Goal: Task Accomplishment & Management: Use online tool/utility

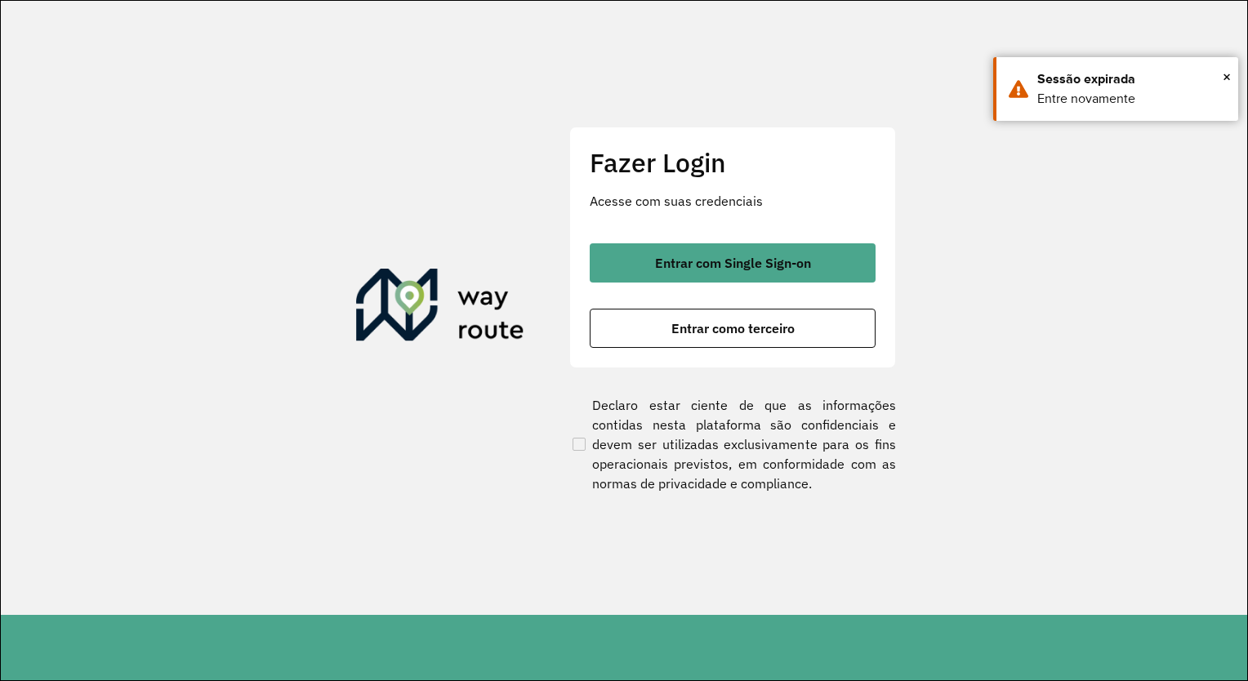
click at [1020, 270] on section "Fazer Login Acesse com suas credenciais Entrar com Single Sign-on Entrar como t…" at bounding box center [624, 308] width 1247 height 614
click at [824, 348] on div "Fazer Login Acesse com suas credenciais Entrar com Single Sign-on Entrar como t…" at bounding box center [732, 248] width 327 height 242
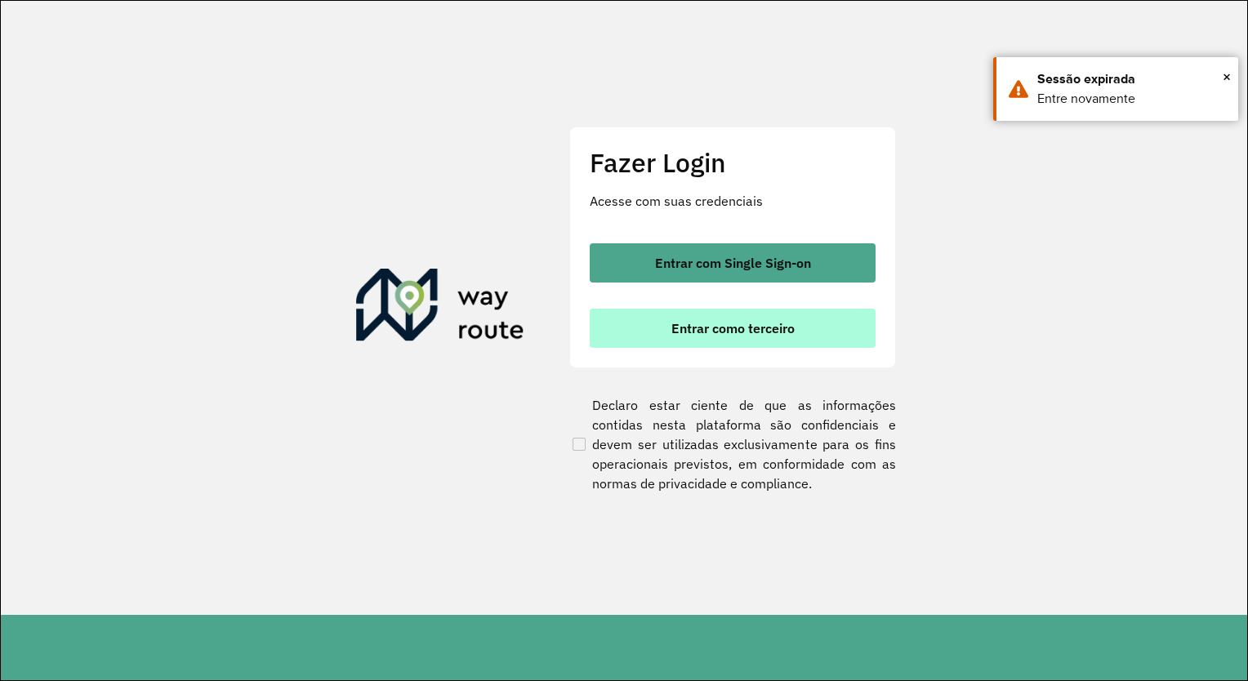
click at [804, 326] on button "Entrar como terceiro" at bounding box center [733, 328] width 286 height 39
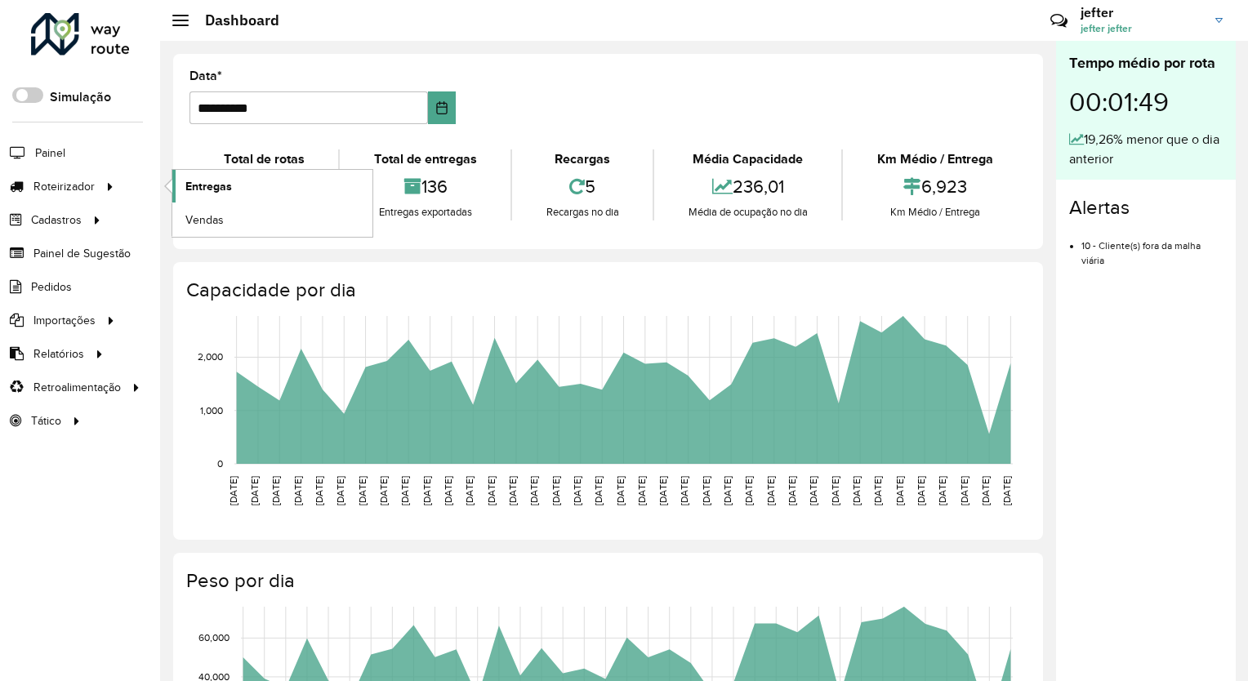
click at [214, 181] on span "Entregas" at bounding box center [208, 186] width 47 height 17
click at [255, 192] on link "Entregas" at bounding box center [272, 186] width 200 height 33
click at [279, 177] on link "Entregas" at bounding box center [272, 186] width 200 height 33
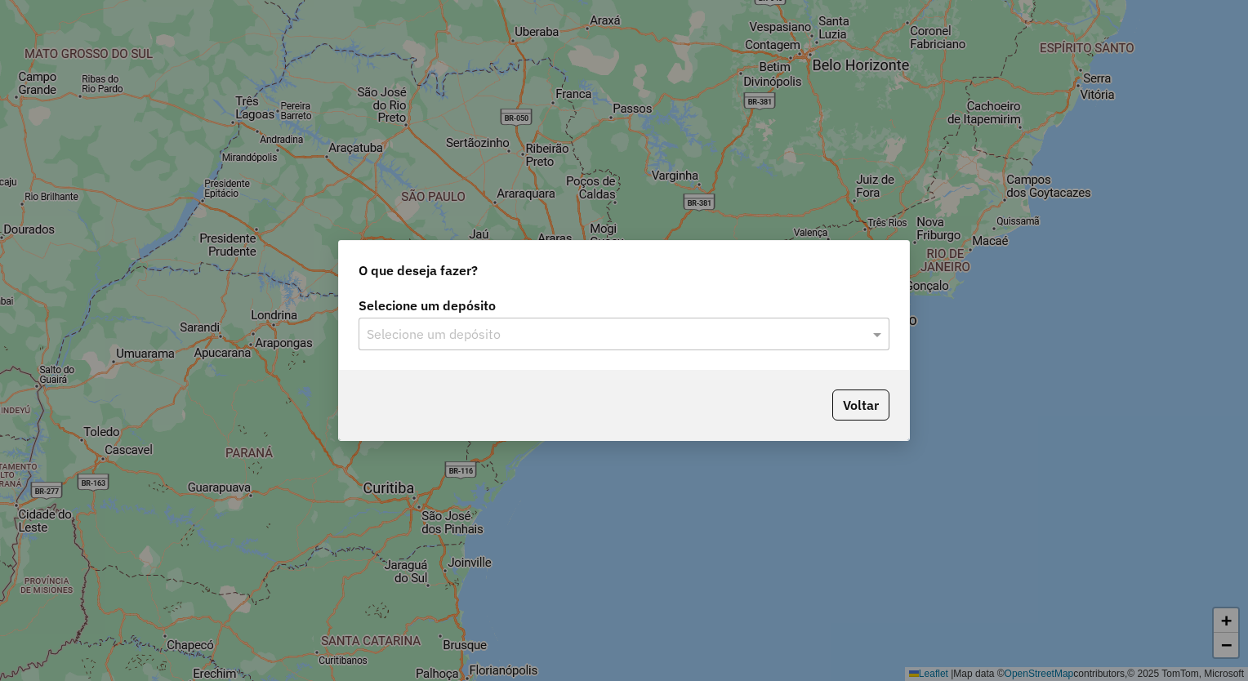
click at [542, 348] on div "Selecione um depósito" at bounding box center [624, 334] width 531 height 33
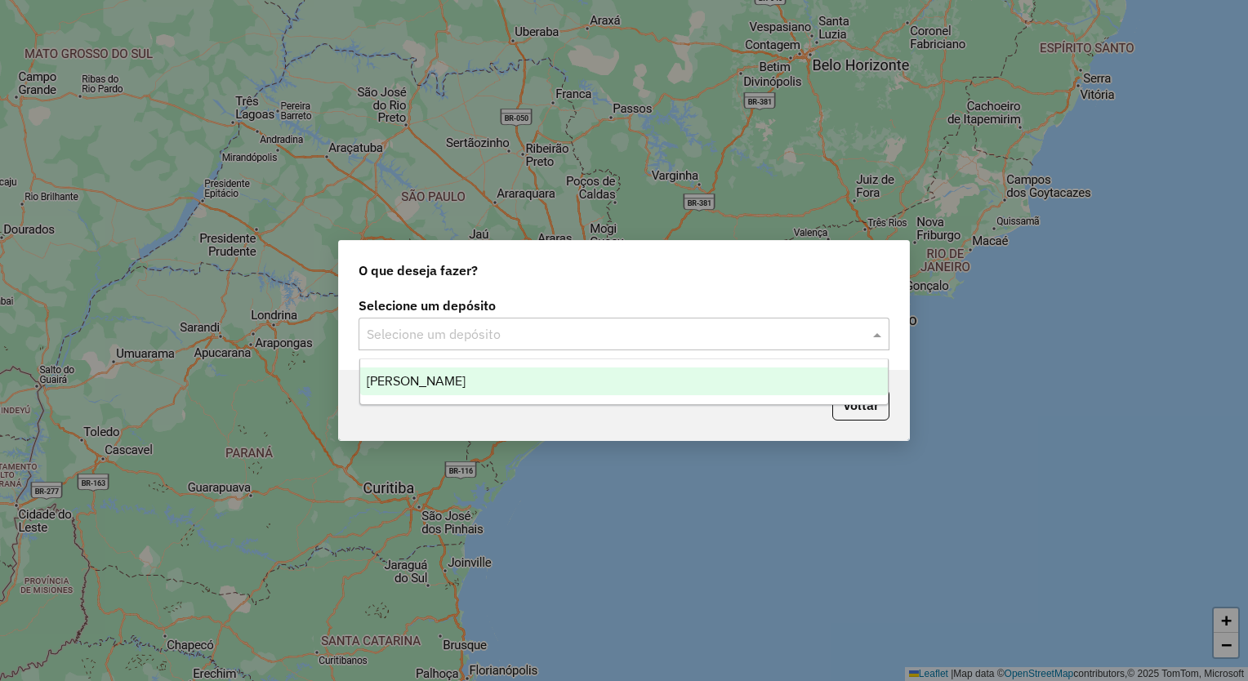
drag, startPoint x: 532, startPoint y: 183, endPoint x: 518, endPoint y: 175, distance: 16.1
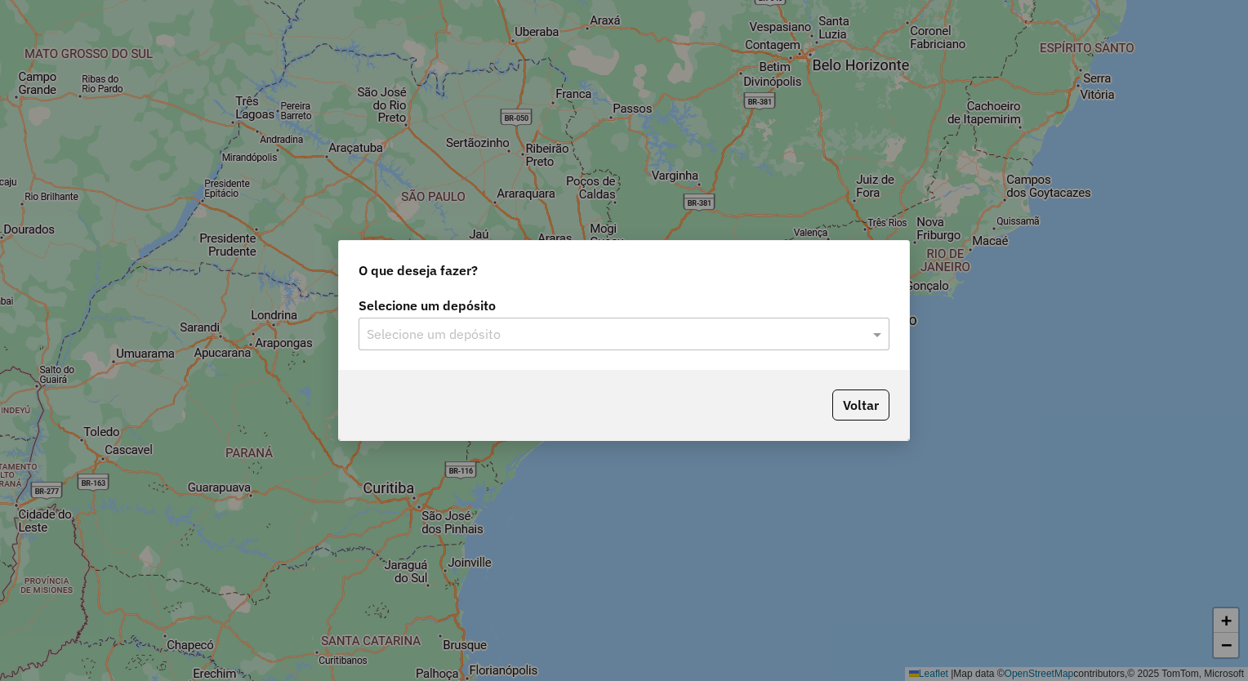
click at [518, 313] on label "Selecione um depósito" at bounding box center [624, 306] width 531 height 20
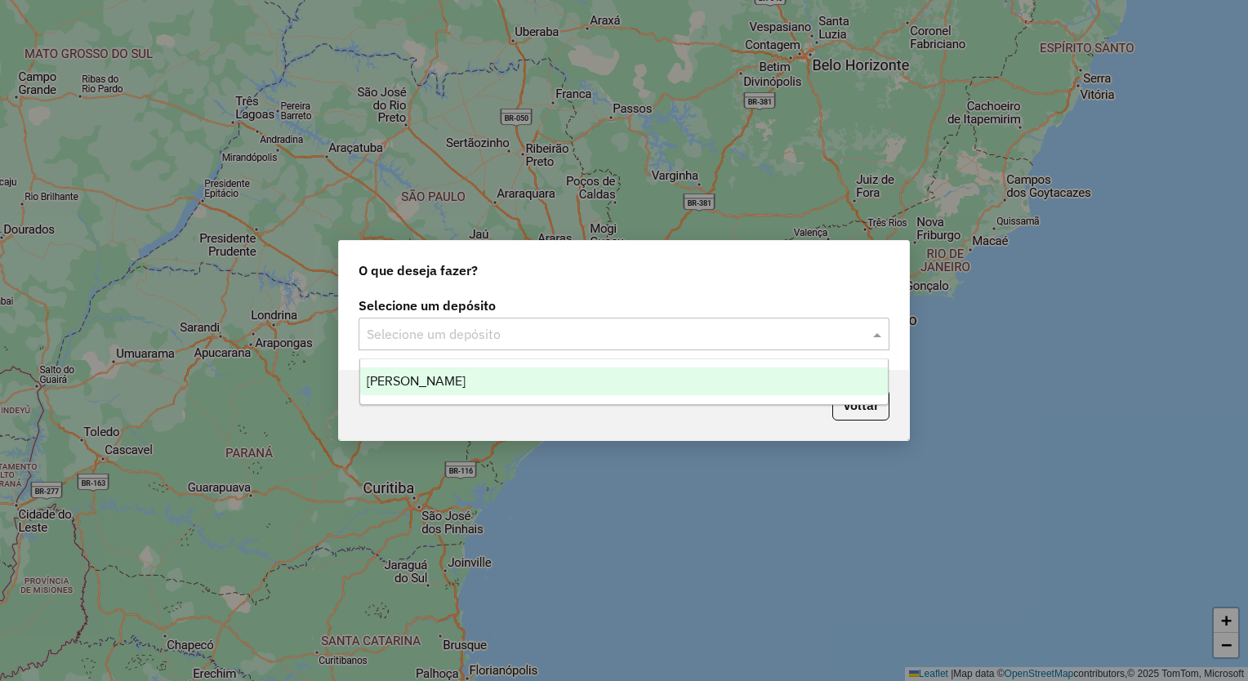
click at [507, 350] on div "Selecione um depósito" at bounding box center [624, 334] width 531 height 33
click at [498, 444] on div "O que deseja fazer? Selecione um depósito Selecione um depósito Voltar" at bounding box center [624, 340] width 1248 height 681
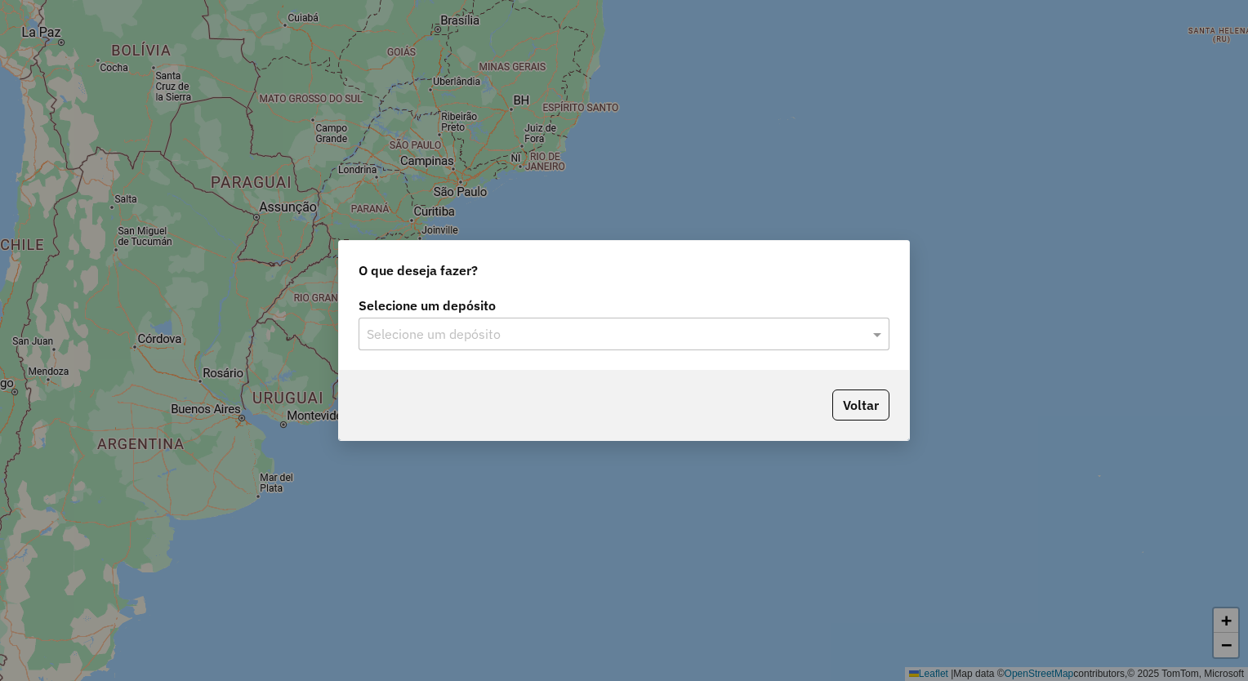
click at [501, 346] on div "Selecione um depósito" at bounding box center [624, 334] width 531 height 33
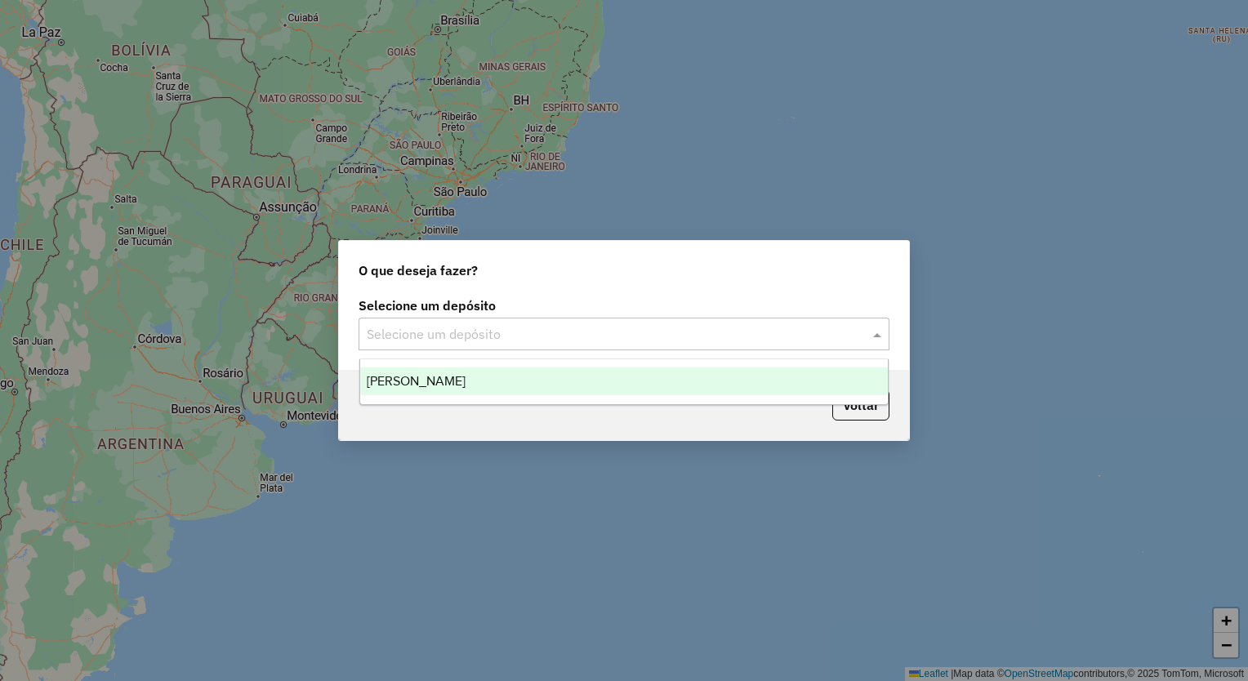
click at [475, 385] on div "[PERSON_NAME]" at bounding box center [624, 382] width 529 height 28
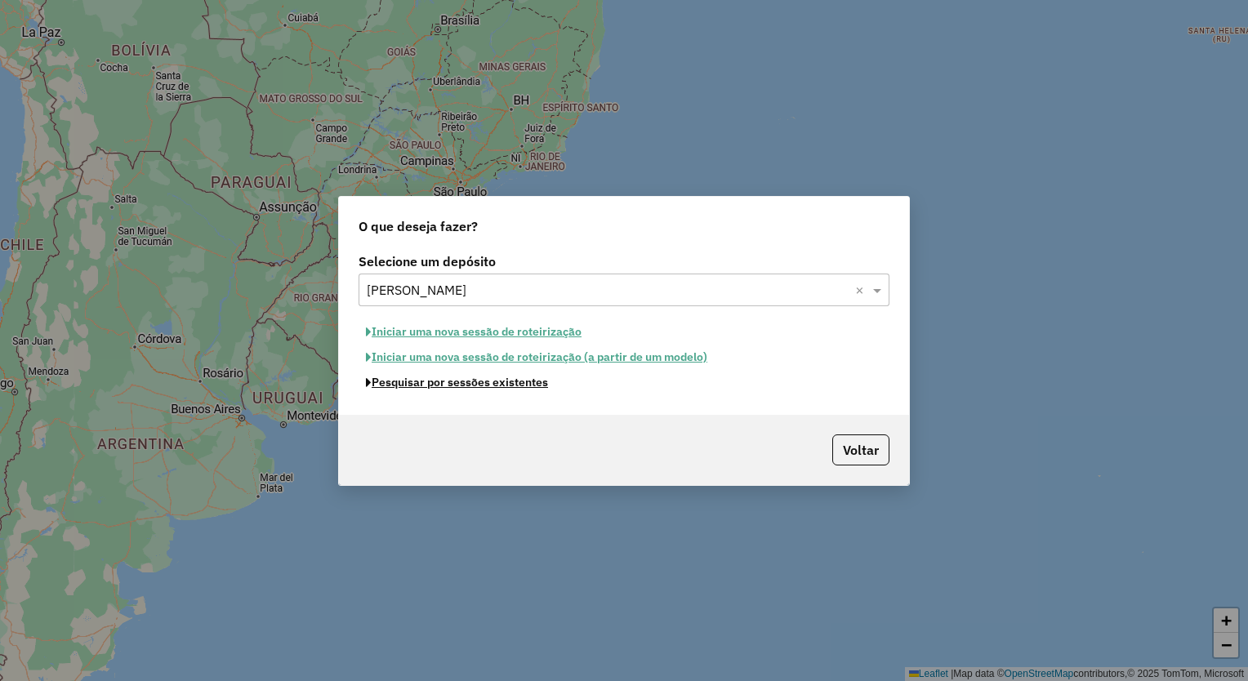
click at [533, 386] on button "Pesquisar por sessões existentes" at bounding box center [457, 382] width 197 height 25
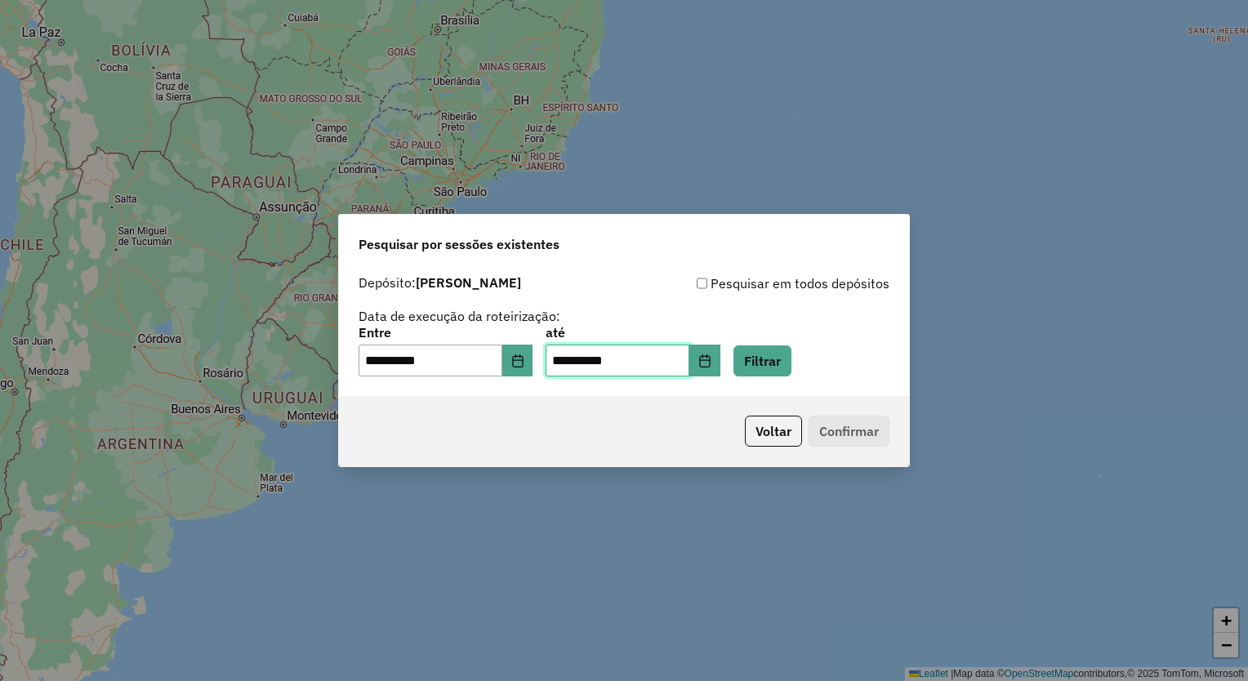
click at [690, 361] on input "**********" at bounding box center [618, 361] width 144 height 33
click at [712, 364] on icon "Choose Date" at bounding box center [705, 361] width 13 height 13
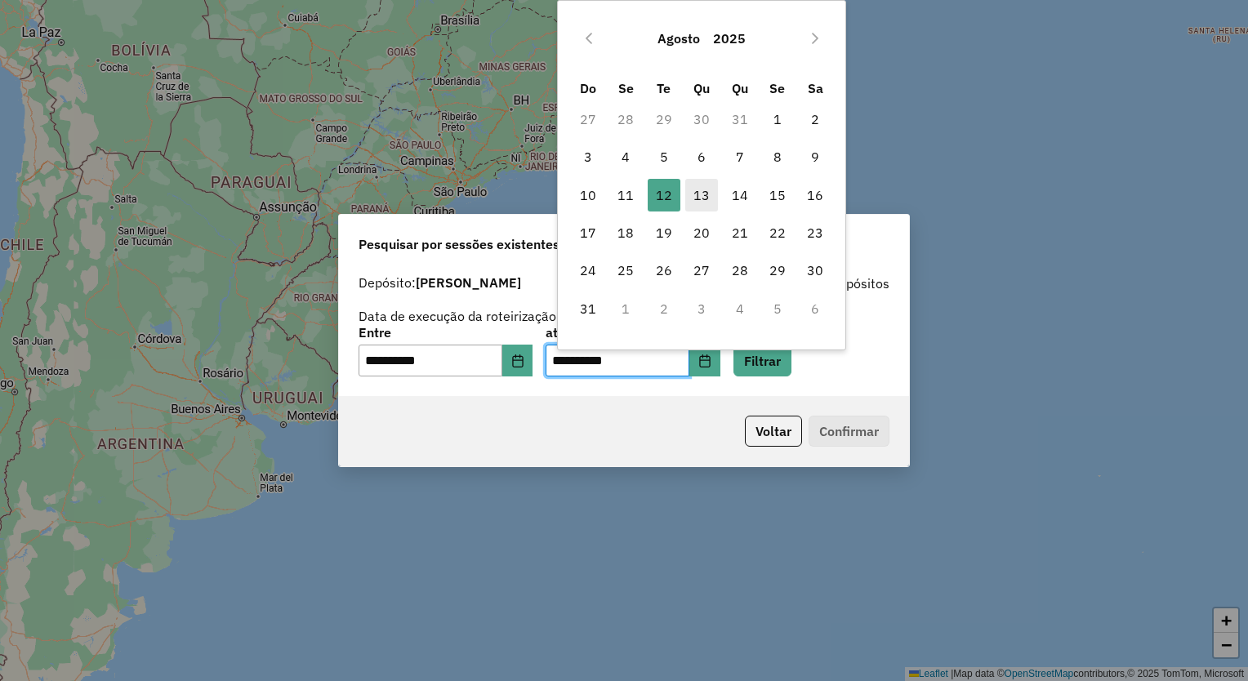
click at [694, 194] on span "13" at bounding box center [701, 195] width 33 height 33
type input "**********"
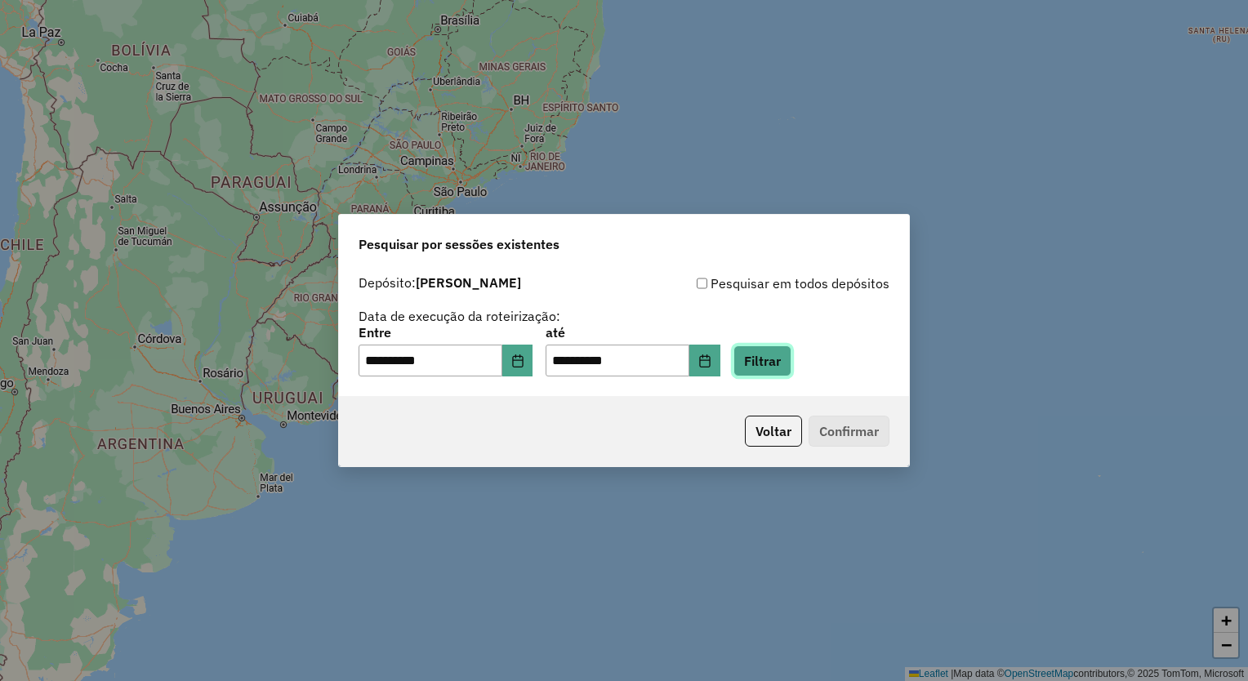
click at [782, 363] on button "Filtrar" at bounding box center [763, 361] width 58 height 31
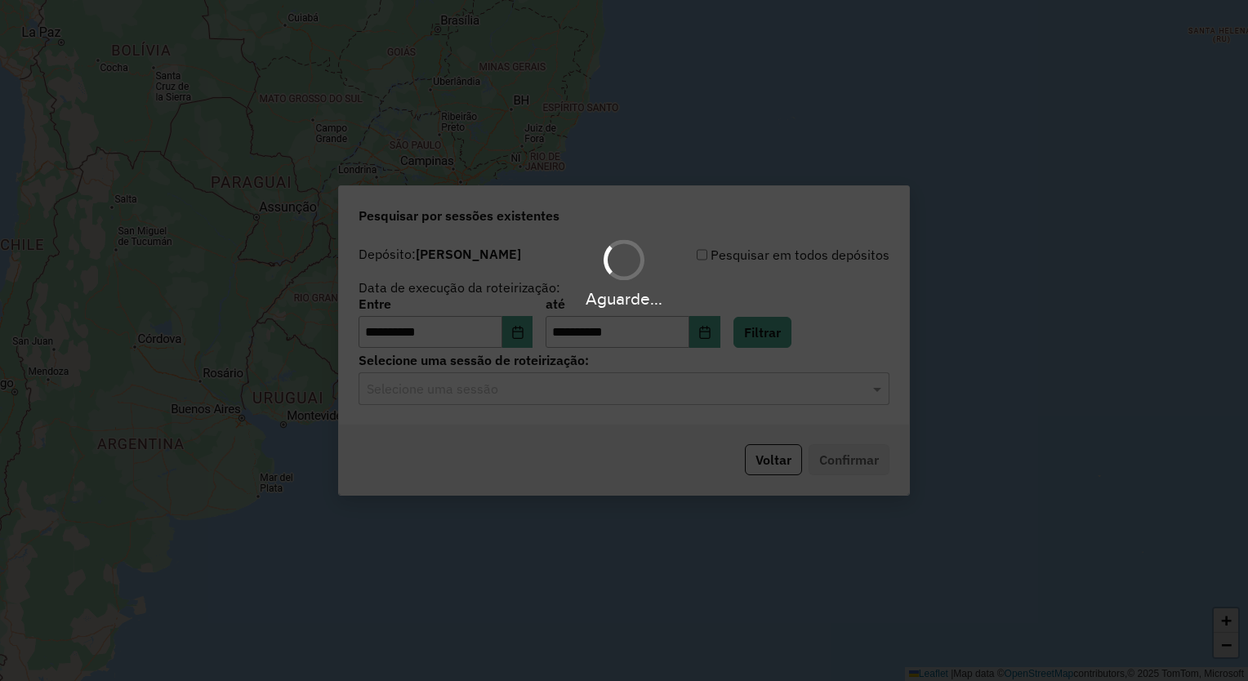
click at [614, 379] on div "Aguarde..." at bounding box center [624, 340] width 1248 height 681
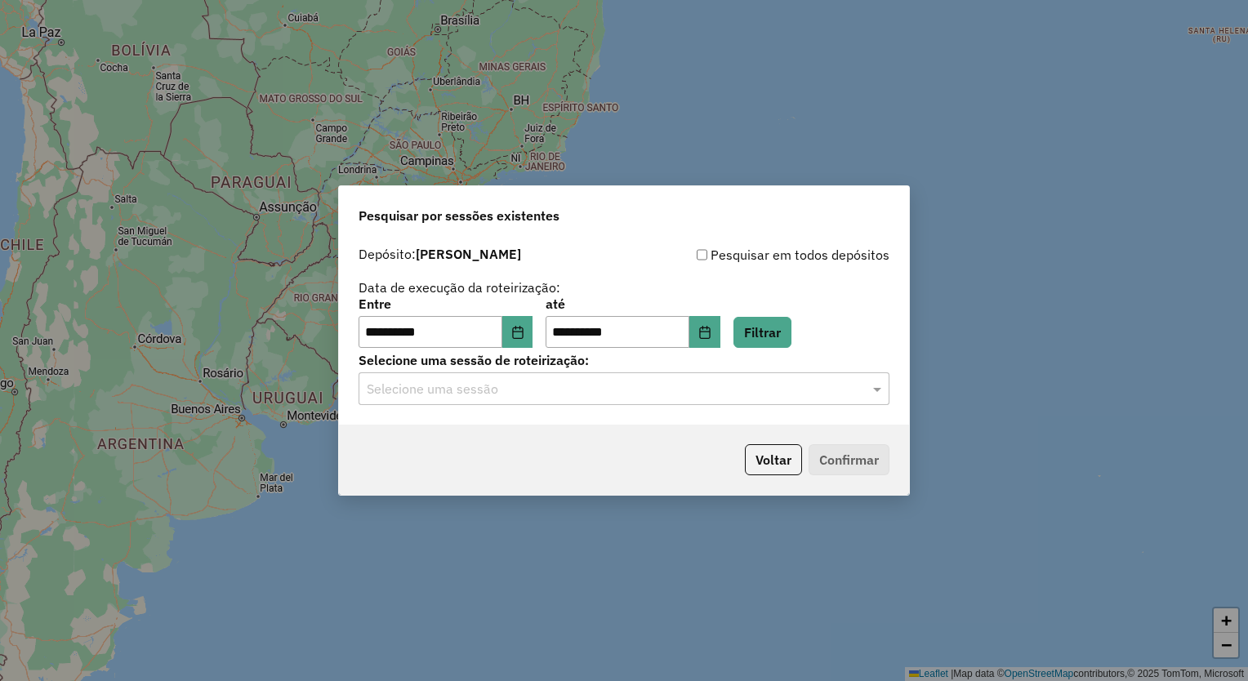
click at [614, 384] on input "text" at bounding box center [608, 390] width 482 height 20
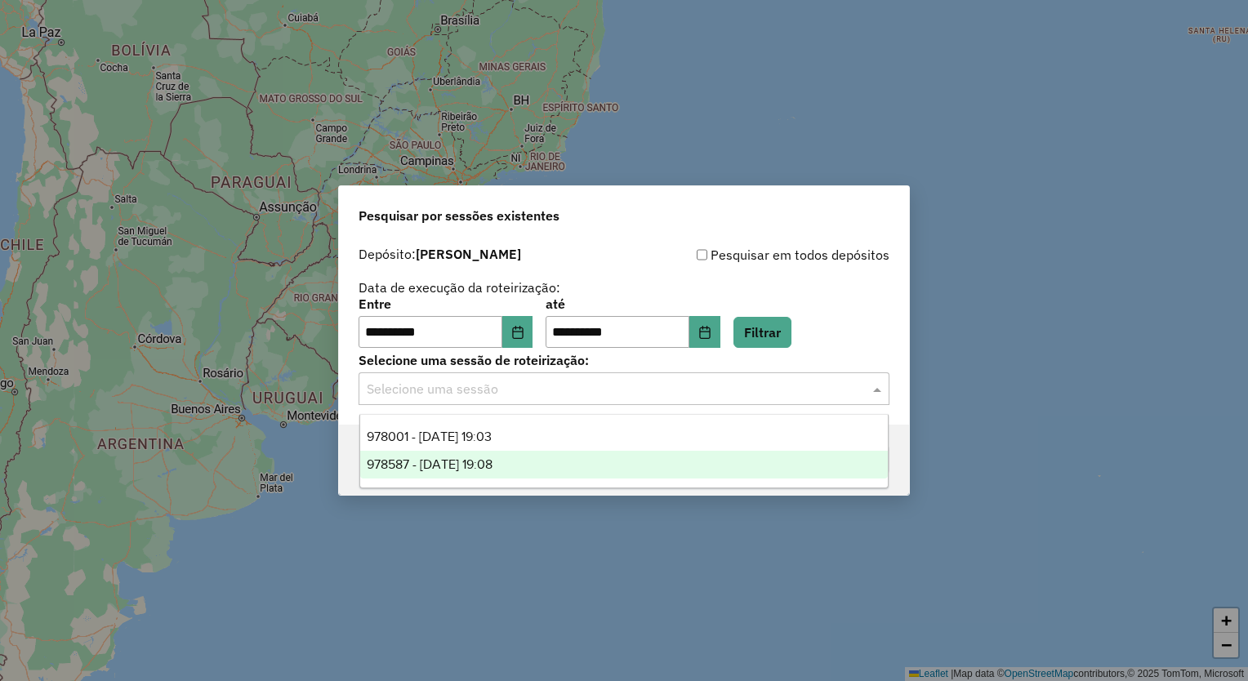
click at [490, 458] on span "978587 - [DATE] 19:08" at bounding box center [430, 465] width 126 height 14
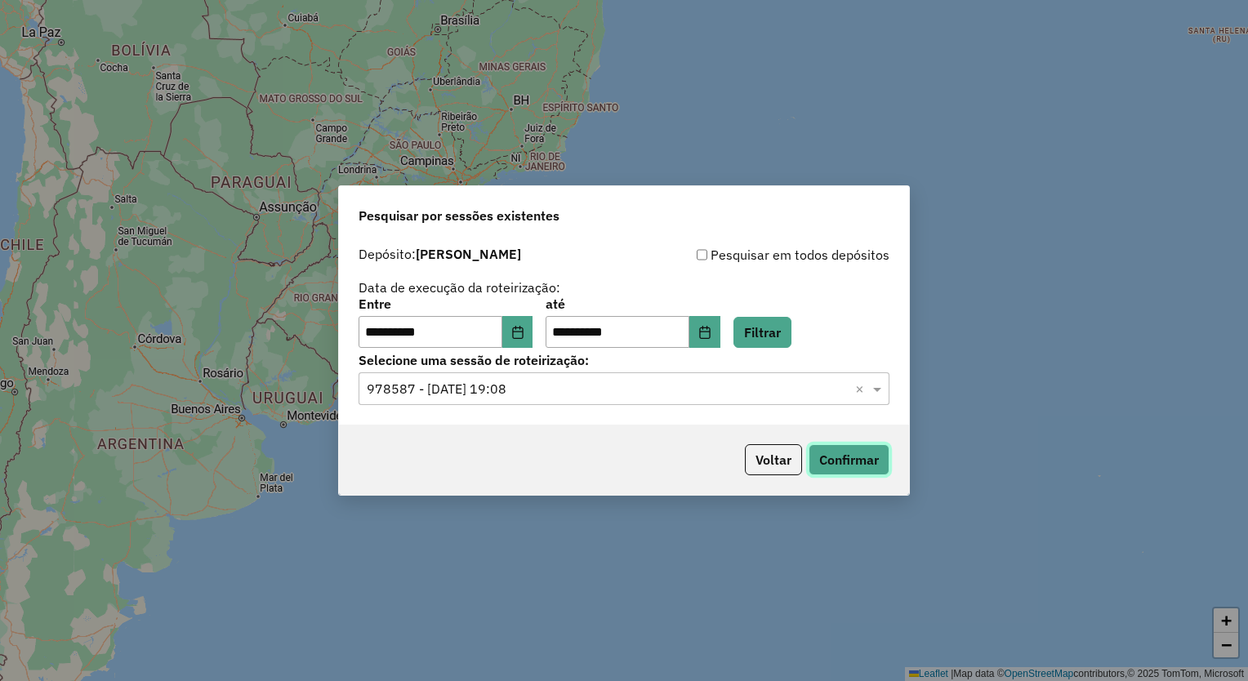
click at [859, 456] on button "Confirmar" at bounding box center [849, 459] width 81 height 31
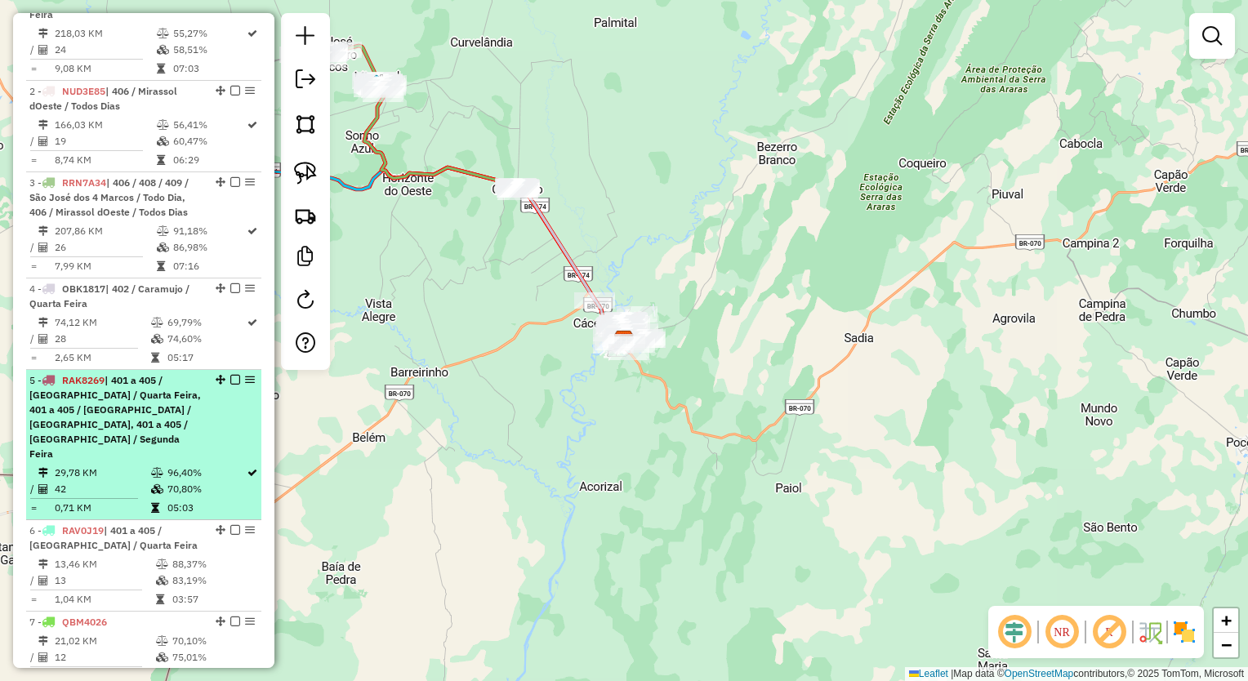
scroll to position [618, 0]
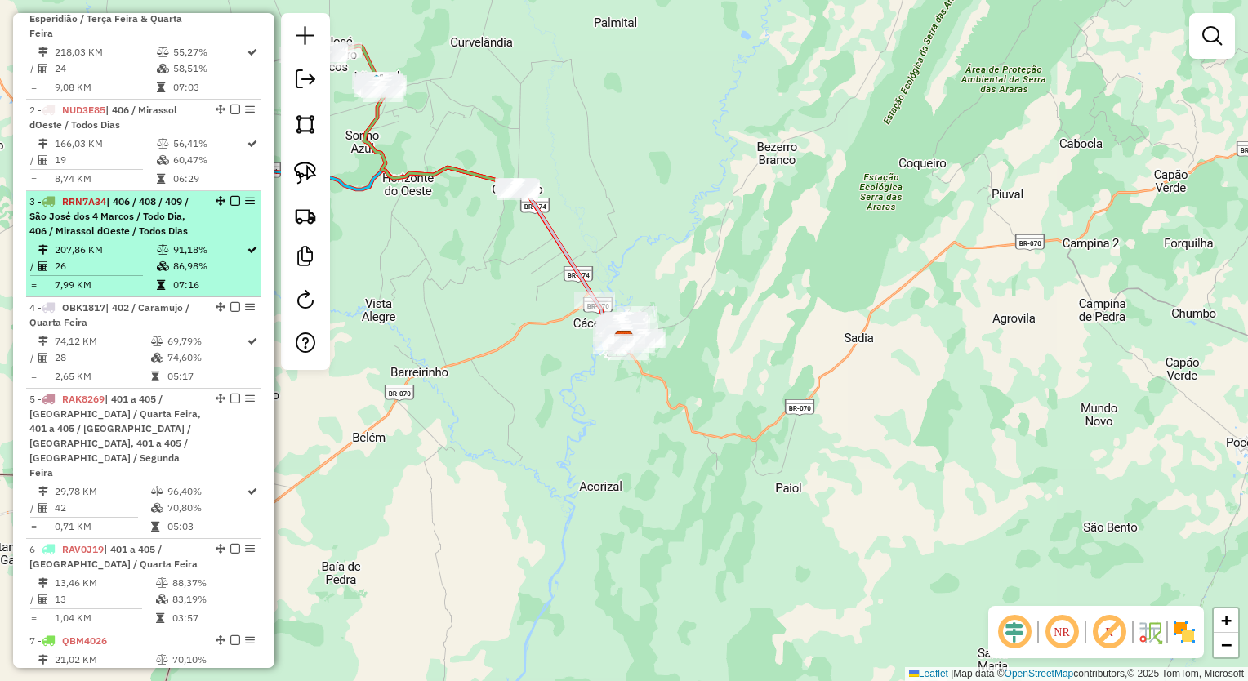
click at [122, 237] on span "| 406 / 408 / 409 / São José dos 4 Marcos / Todo Dia, 406 / Mirassol dOeste / T…" at bounding box center [108, 216] width 159 height 42
select select "**********"
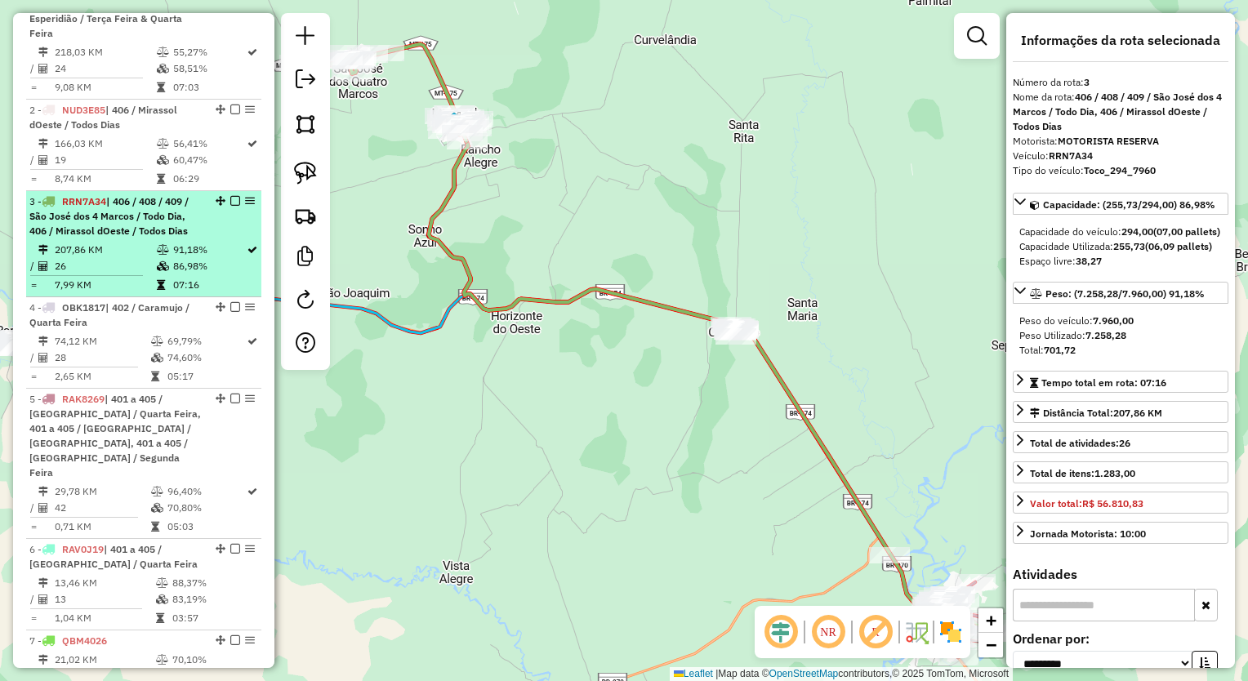
click at [124, 258] on td "207,86 KM" at bounding box center [105, 250] width 102 height 16
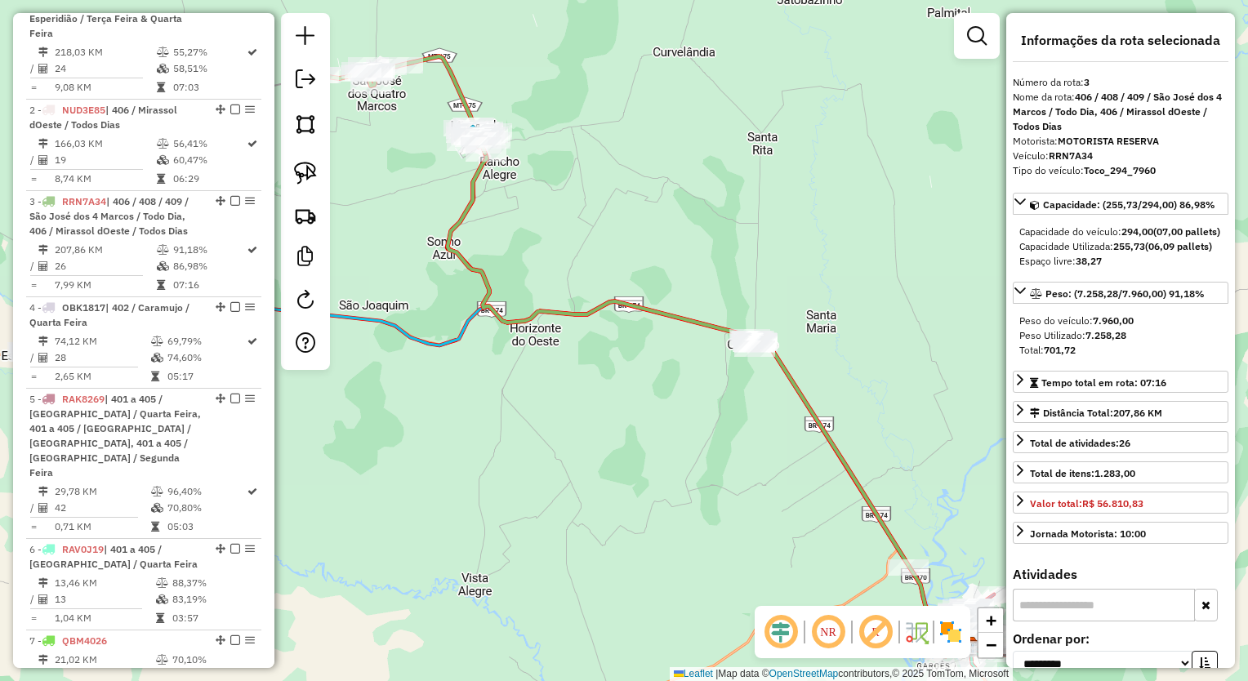
drag, startPoint x: 607, startPoint y: 228, endPoint x: 676, endPoint y: 277, distance: 85.0
click at [681, 277] on div "Janela de atendimento Grade de atendimento Capacidade Transportadoras Veículos …" at bounding box center [624, 340] width 1248 height 681
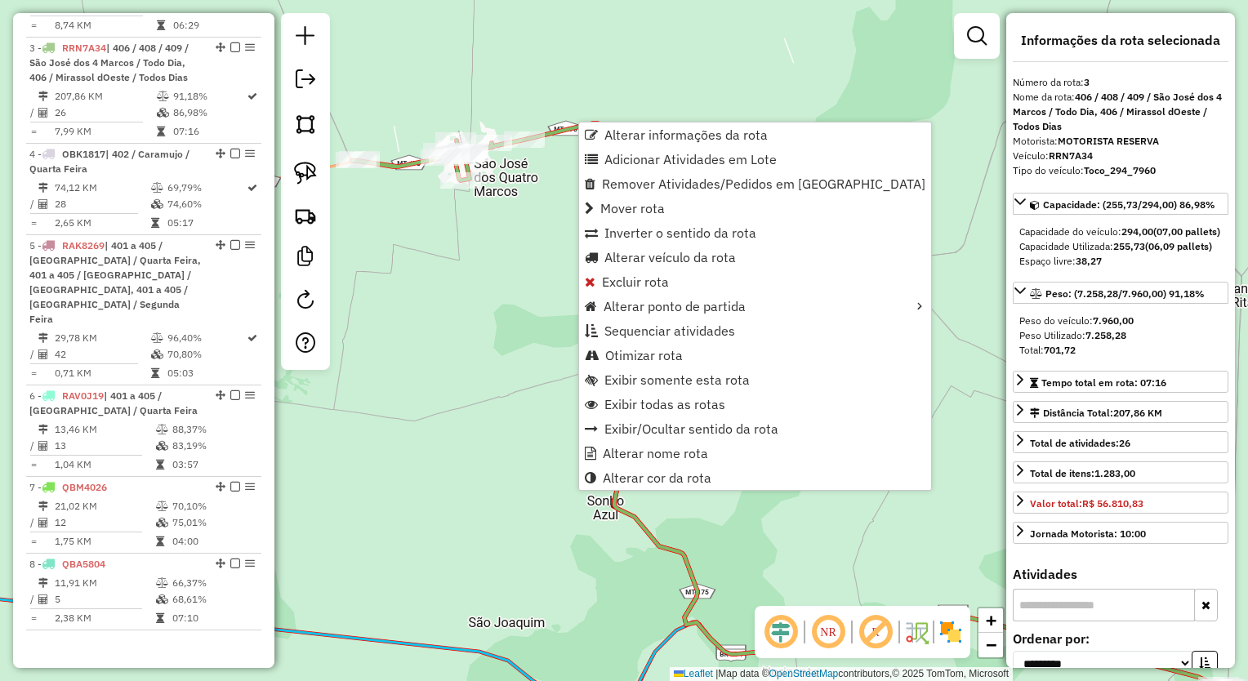
scroll to position [781, 0]
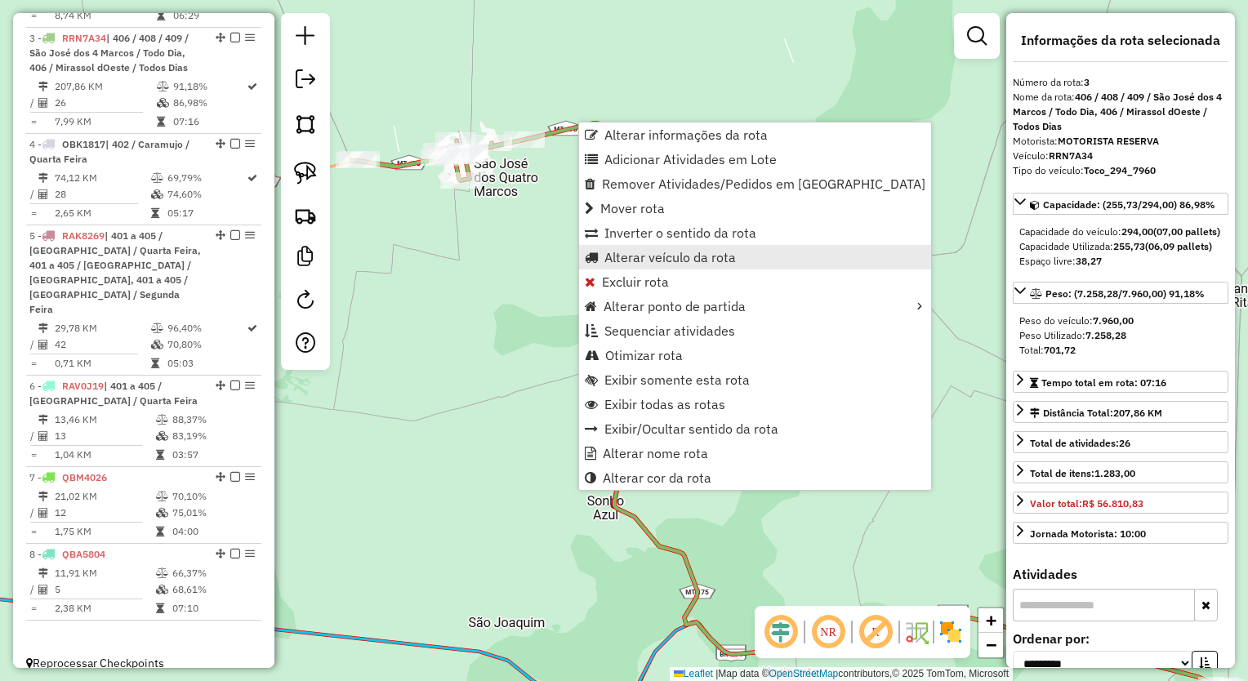
click at [698, 259] on span "Alterar veículo da rota" at bounding box center [671, 257] width 132 height 13
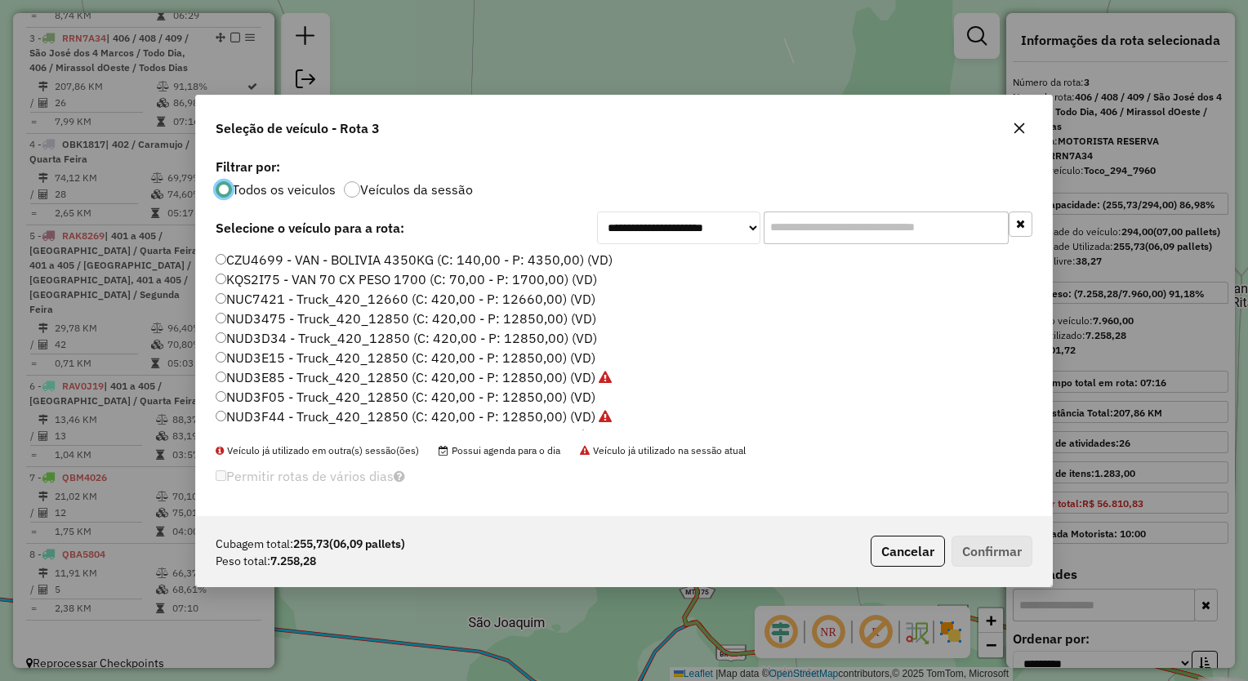
scroll to position [8, 5]
click at [880, 221] on input "text" at bounding box center [886, 228] width 245 height 33
click at [1023, 136] on button "button" at bounding box center [1020, 128] width 26 height 26
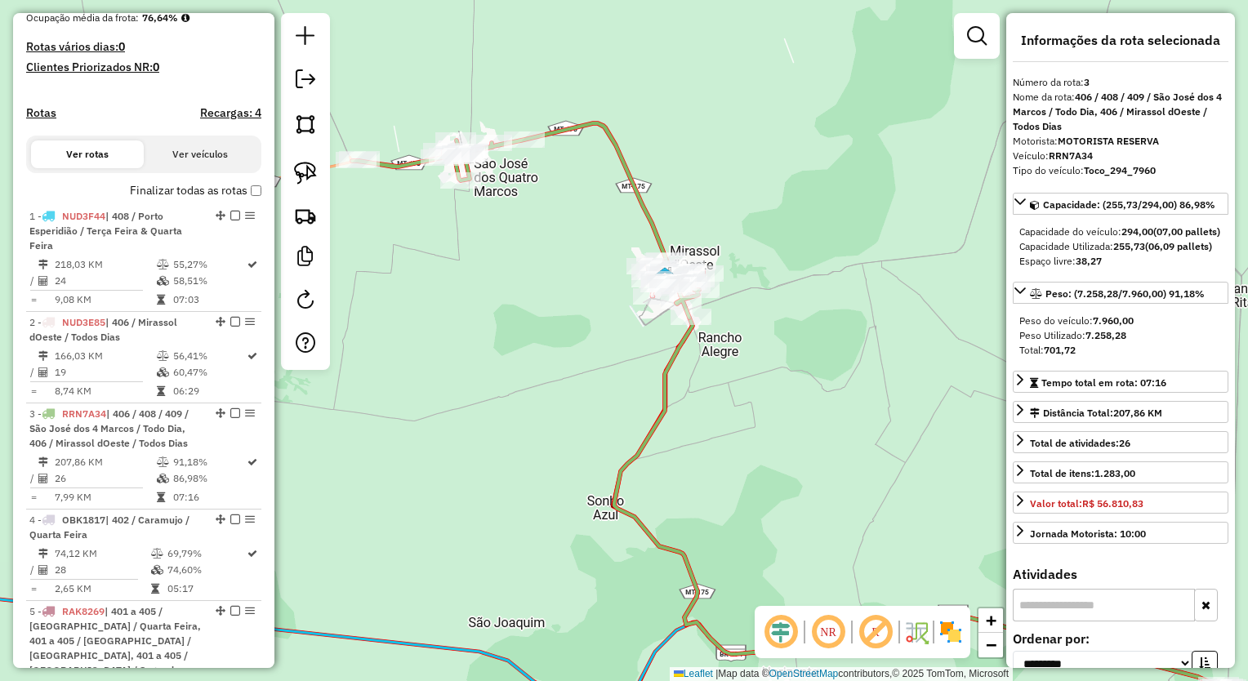
scroll to position [373, 0]
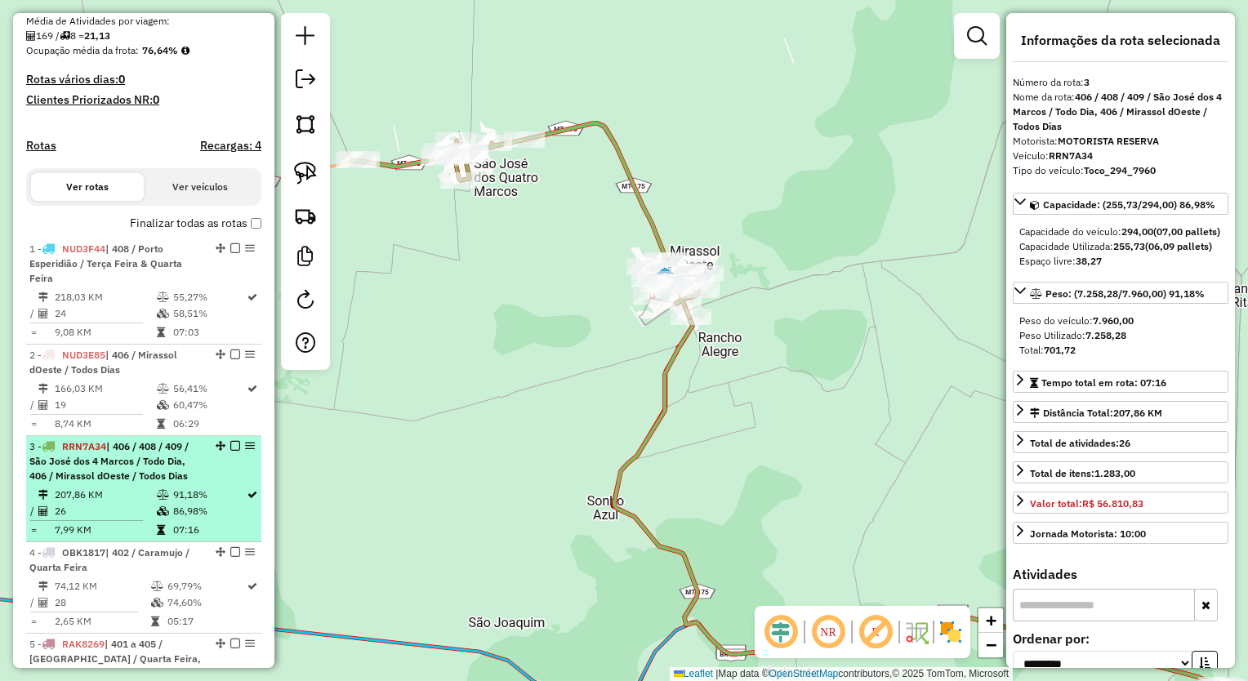
click at [124, 498] on li "3 - RRN7A34 | 406 / 408 / 409 / São José dos 4 Marcos / Todo Dia, 406 / Mirasso…" at bounding box center [143, 489] width 235 height 106
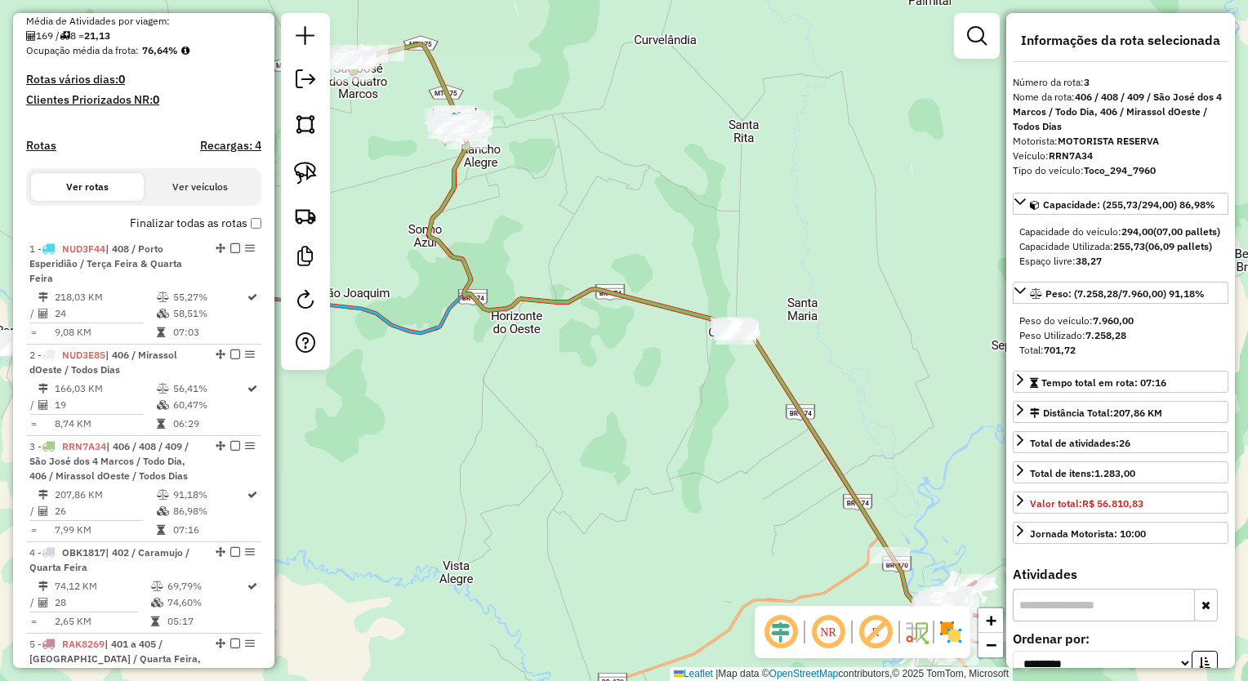
drag, startPoint x: 747, startPoint y: 302, endPoint x: 743, endPoint y: 311, distance: 9.6
click at [750, 306] on div "Rota 3 - Placa RRN7A34 10163 - JJR RESTAURANTE Janela de atendimento Grade de a…" at bounding box center [624, 340] width 1248 height 681
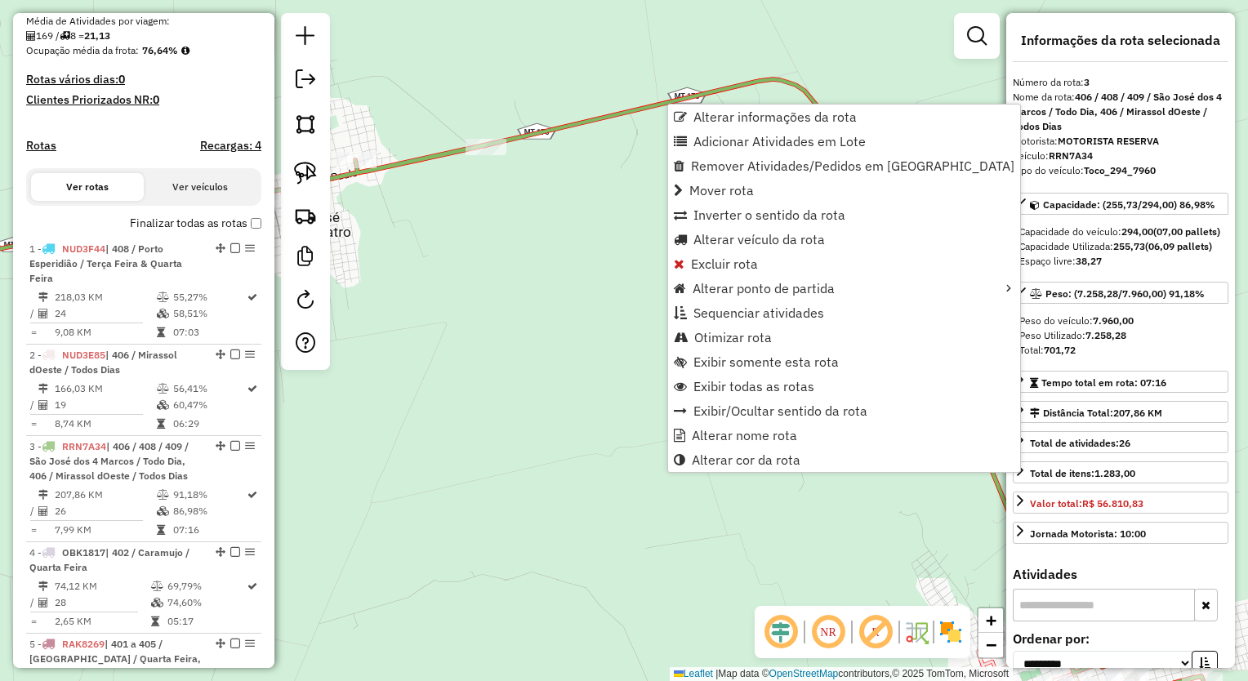
scroll to position [781, 0]
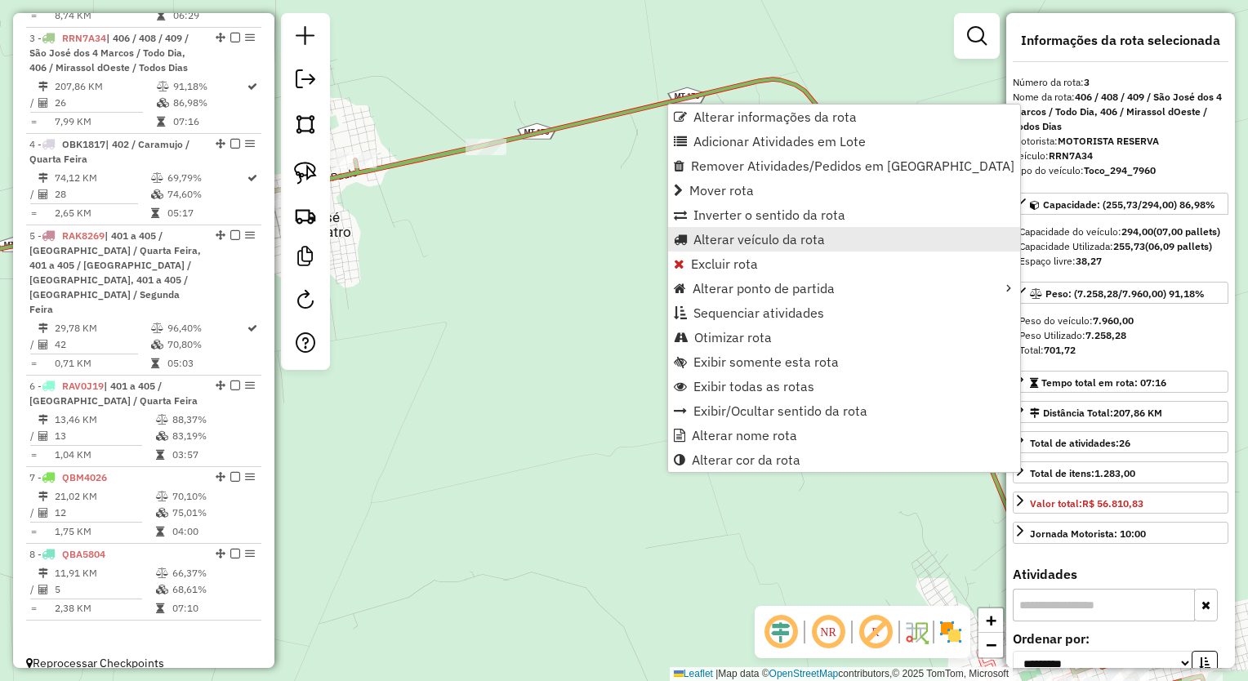
click at [767, 243] on span "Alterar veículo da rota" at bounding box center [760, 239] width 132 height 13
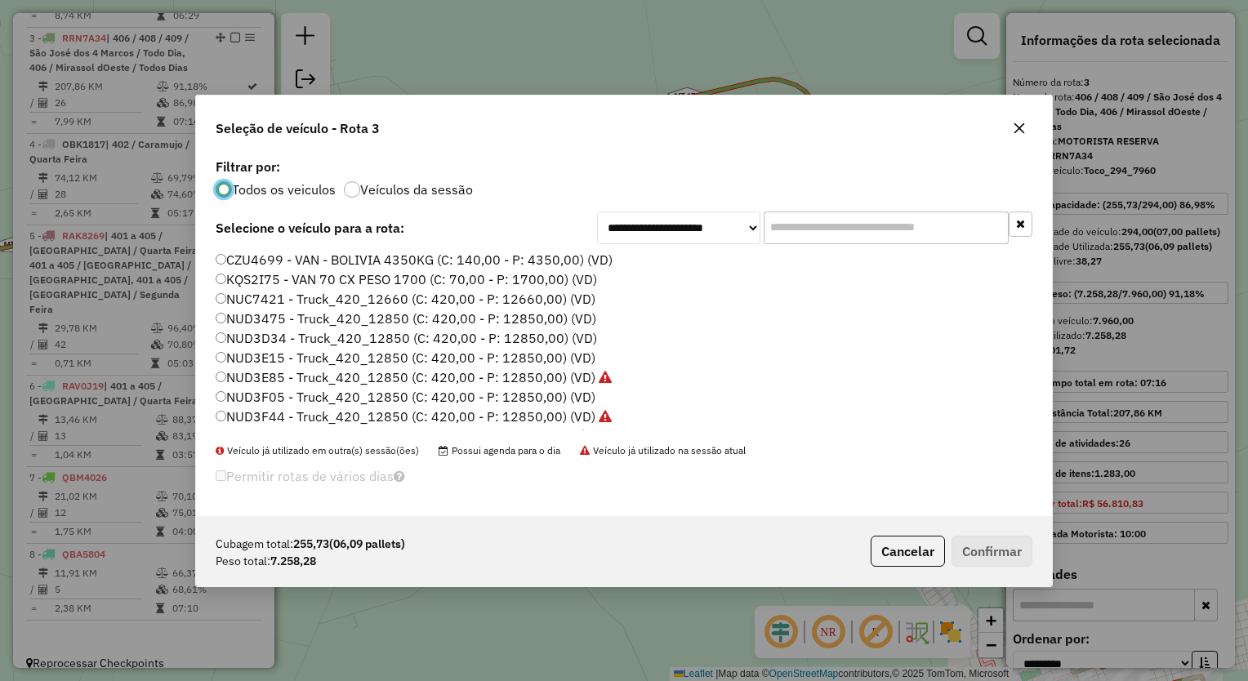
scroll to position [8, 5]
click at [791, 220] on input "text" at bounding box center [886, 228] width 245 height 33
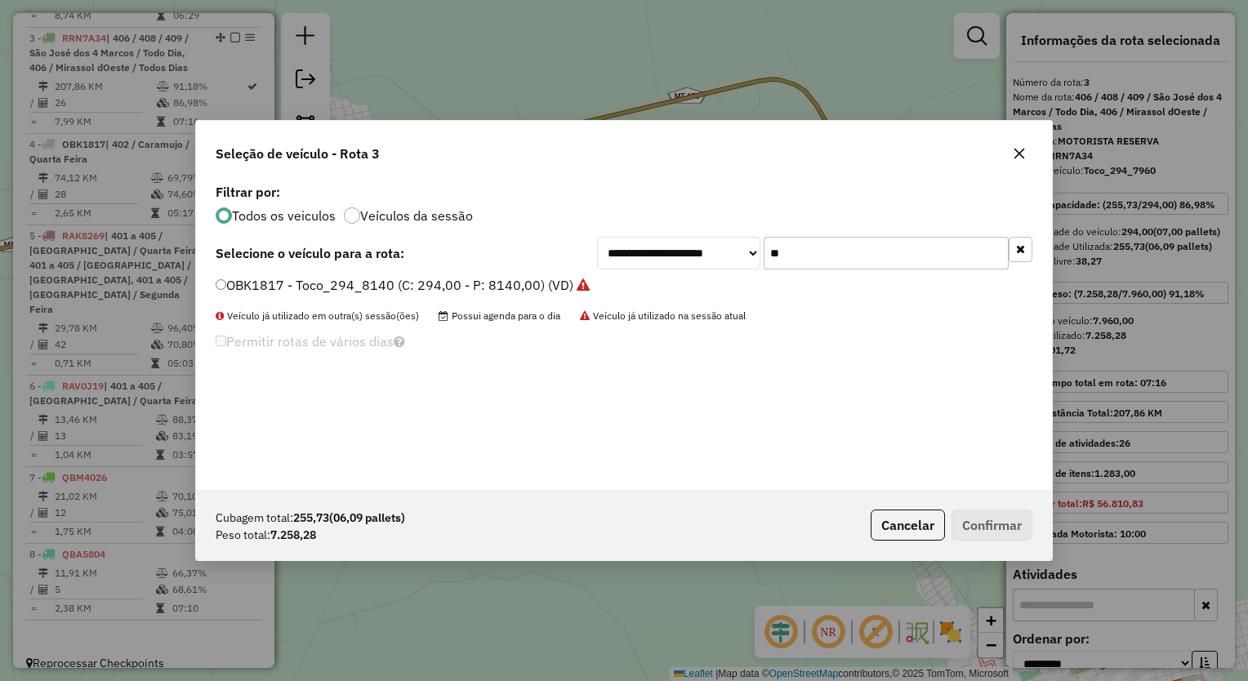
type input "**"
click at [1022, 159] on icon "button" at bounding box center [1019, 153] width 13 height 13
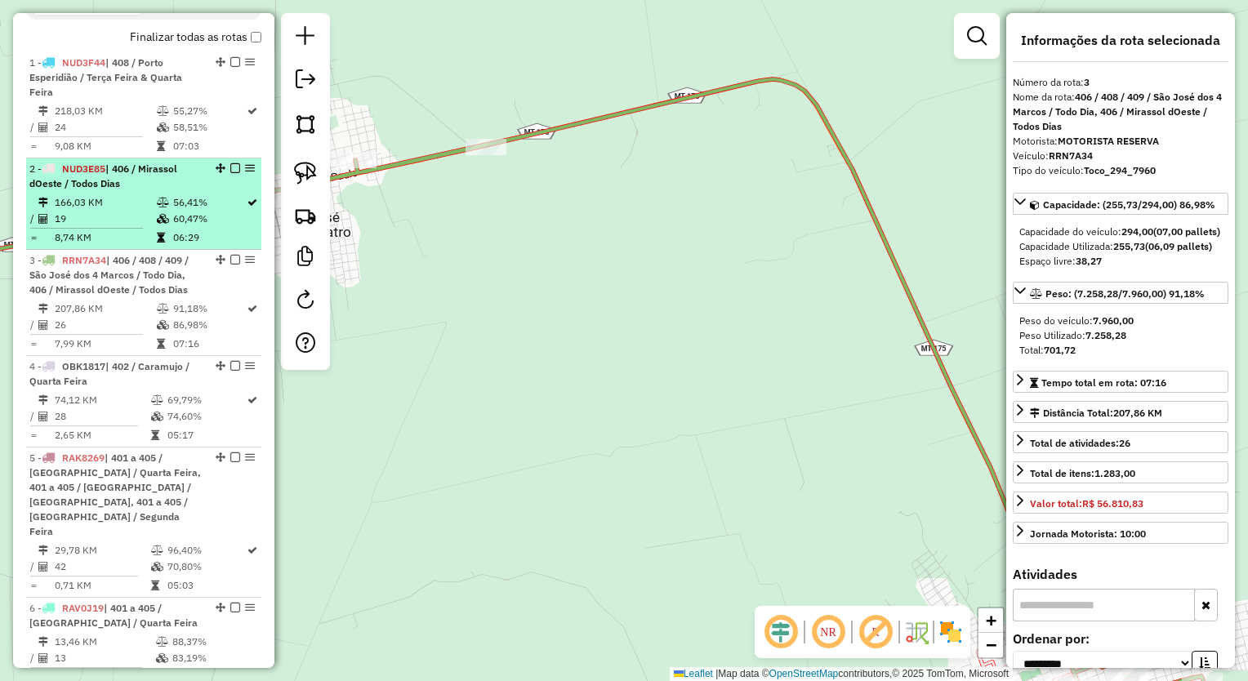
scroll to position [536, 0]
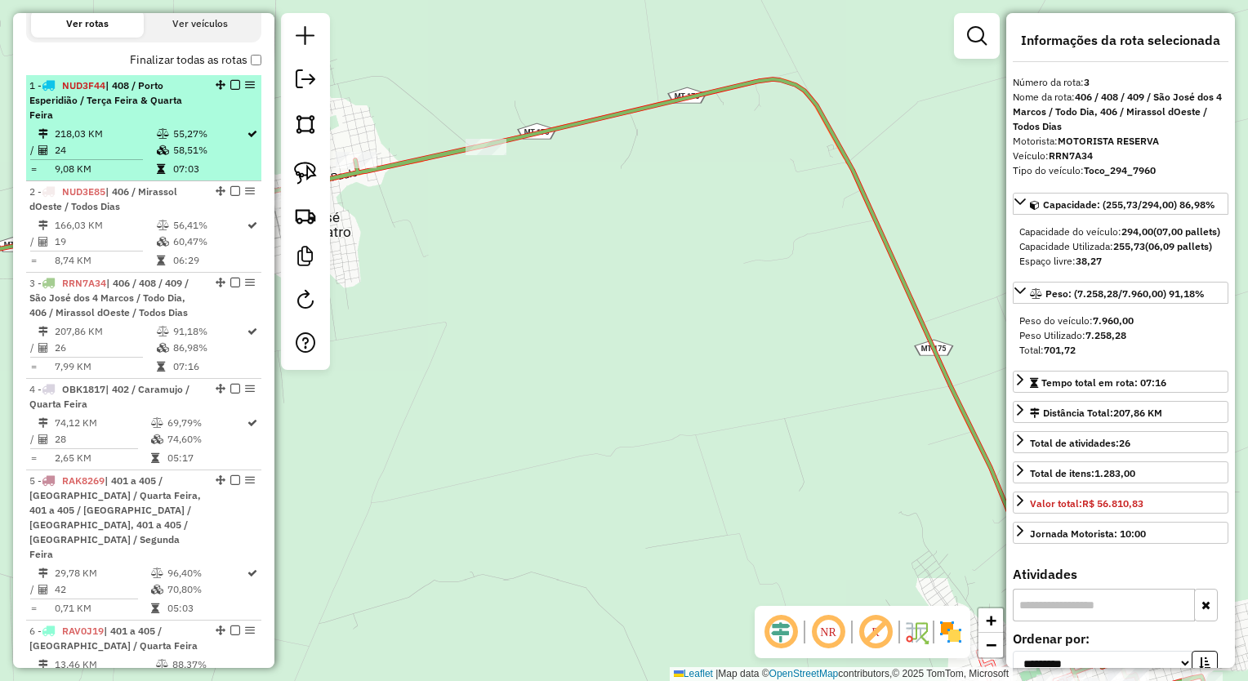
click at [158, 123] on div "1 - NUD3F44 | 408 / Porto Esperidião / Terça Feira & Quarta Feira" at bounding box center [115, 100] width 173 height 44
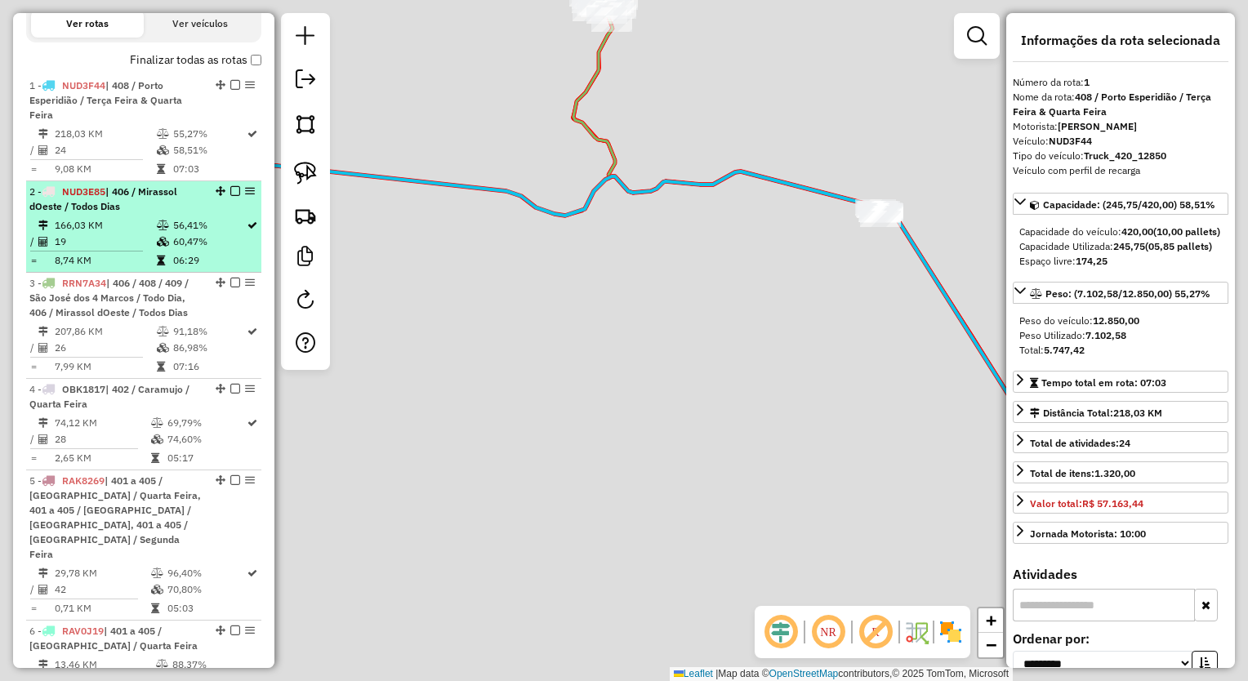
click at [142, 234] on td "166,03 KM" at bounding box center [105, 225] width 102 height 16
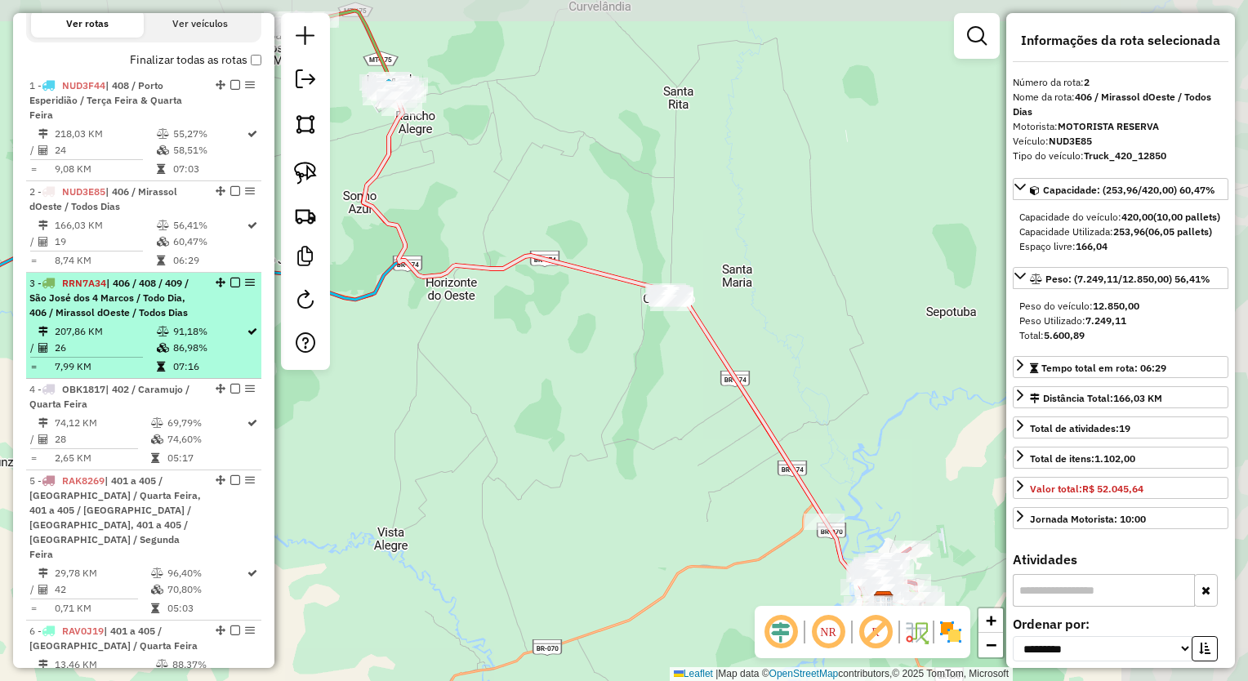
click at [105, 319] on span "| 406 / 408 / 409 / São José dos 4 Marcos / Todo Dia, 406 / Mirassol dOeste / T…" at bounding box center [108, 298] width 159 height 42
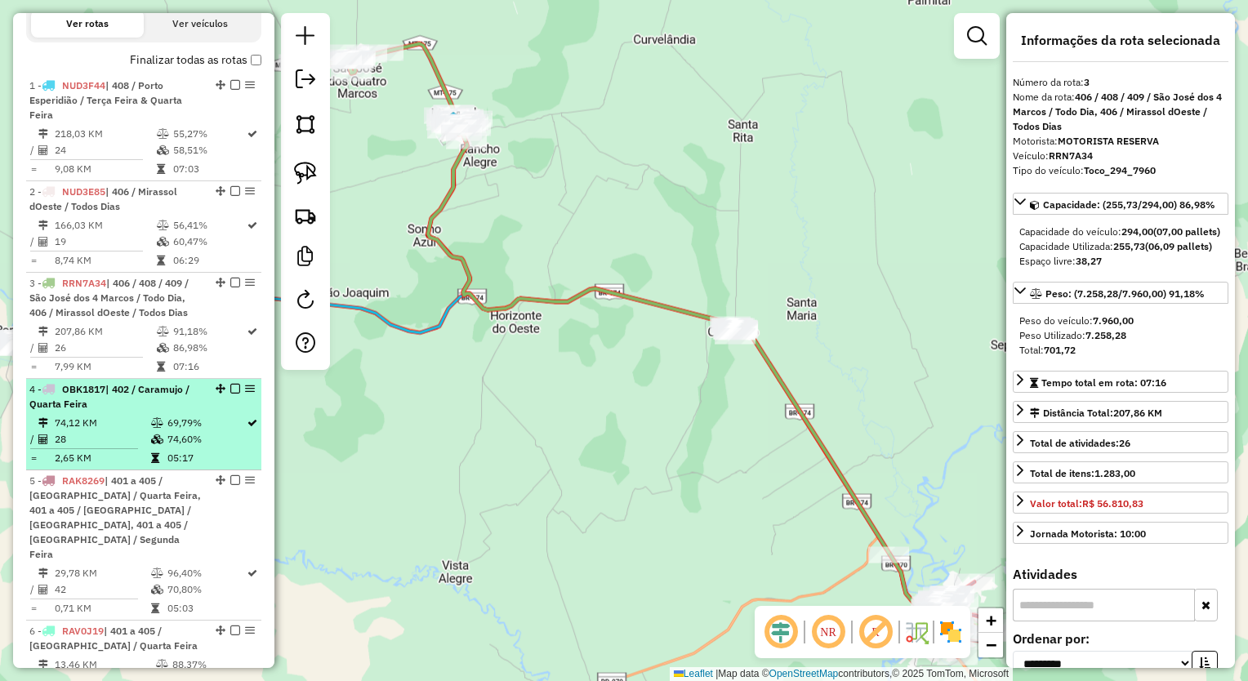
click at [98, 445] on td "28" at bounding box center [102, 439] width 96 height 16
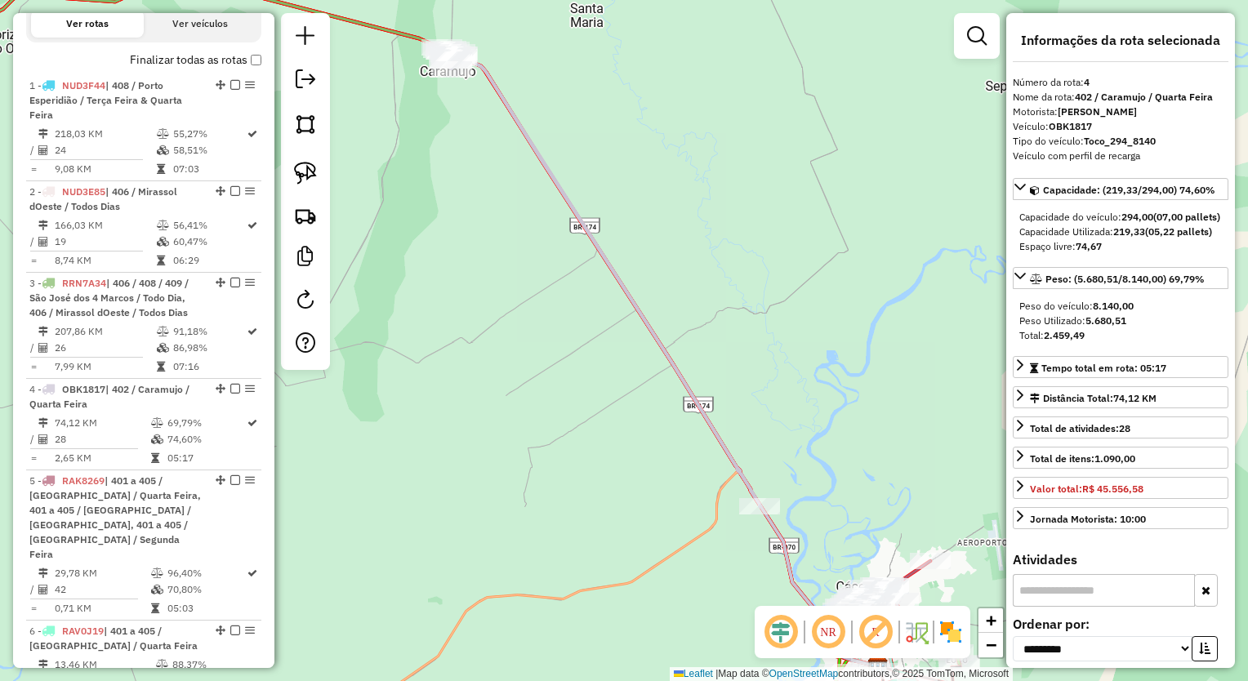
drag, startPoint x: 471, startPoint y: 214, endPoint x: 557, endPoint y: 261, distance: 98.3
click at [612, 261] on div "Janela de atendimento Grade de atendimento Capacidade Transportadoras Veículos …" at bounding box center [624, 340] width 1248 height 681
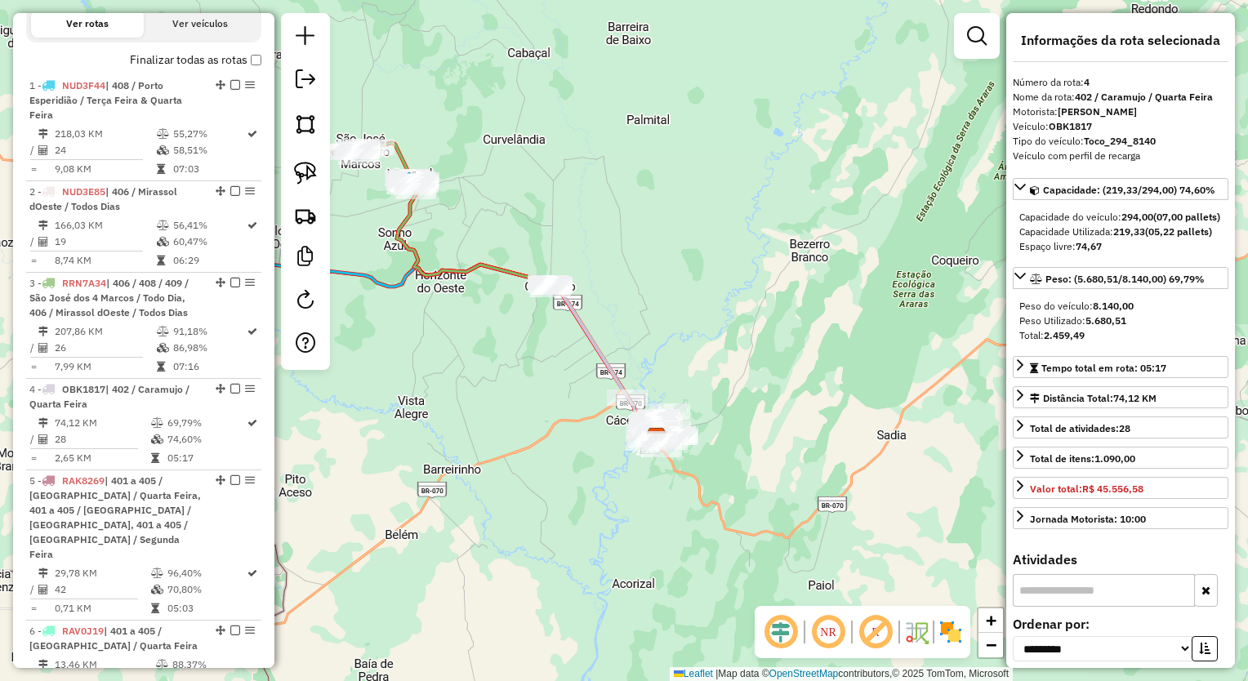
drag, startPoint x: 458, startPoint y: 341, endPoint x: 480, endPoint y: 377, distance: 42.2
click at [487, 374] on div "Janela de atendimento Grade de atendimento Capacidade Transportadoras Veículos …" at bounding box center [624, 340] width 1248 height 681
drag, startPoint x: 484, startPoint y: 314, endPoint x: 555, endPoint y: 371, distance: 91.2
click at [563, 382] on div "Janela de atendimento Grade de atendimento Capacidade Transportadoras Veículos …" at bounding box center [624, 340] width 1248 height 681
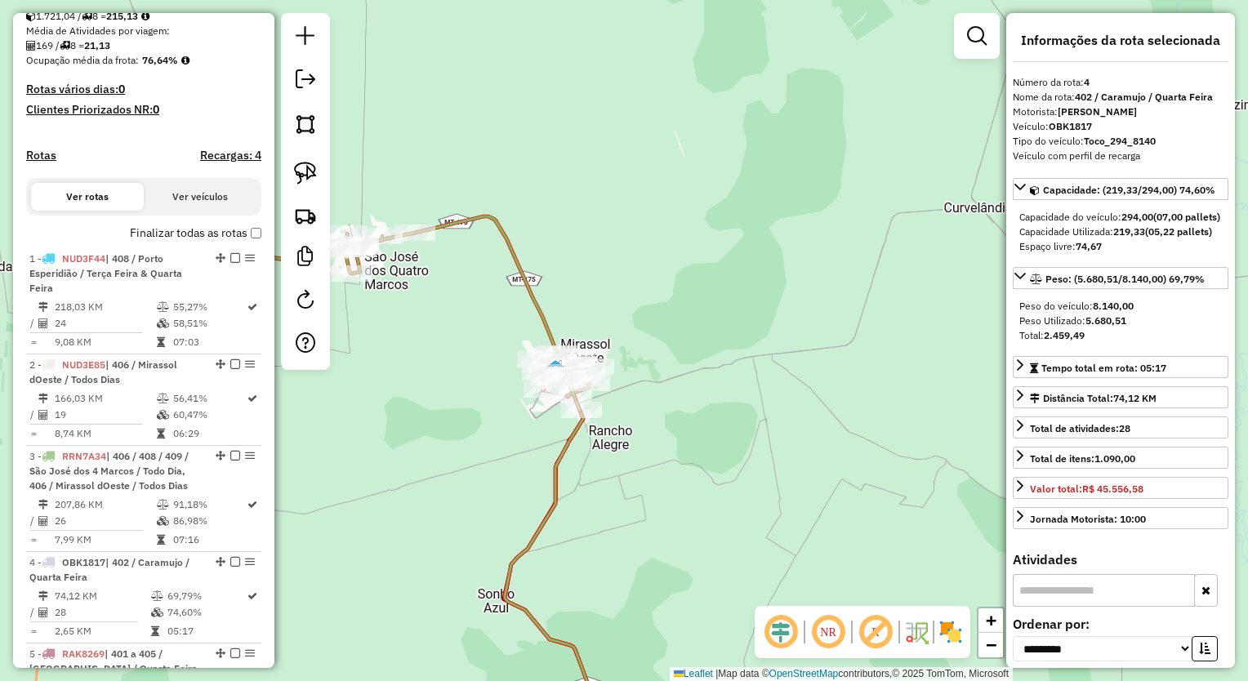
scroll to position [291, 0]
